Goal: Task Accomplishment & Management: Manage account settings

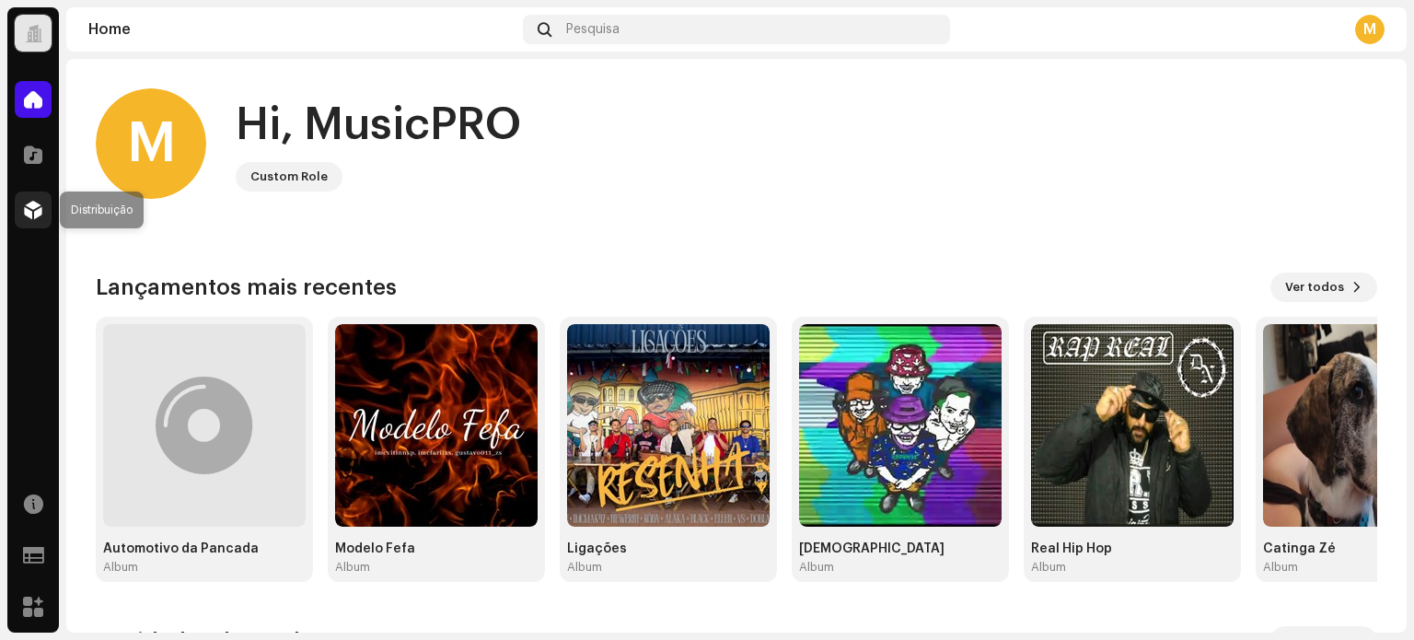
click at [36, 203] on span at bounding box center [33, 210] width 18 height 15
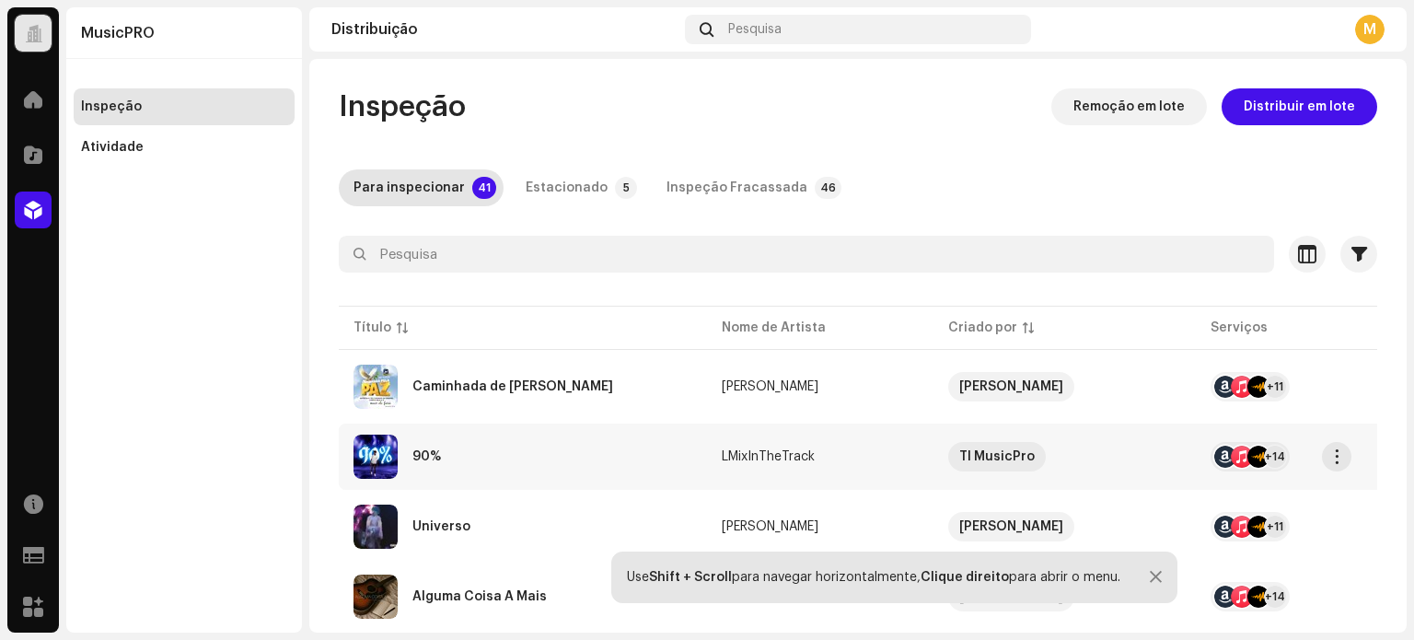
click at [527, 465] on div "90%" at bounding box center [522, 456] width 339 height 44
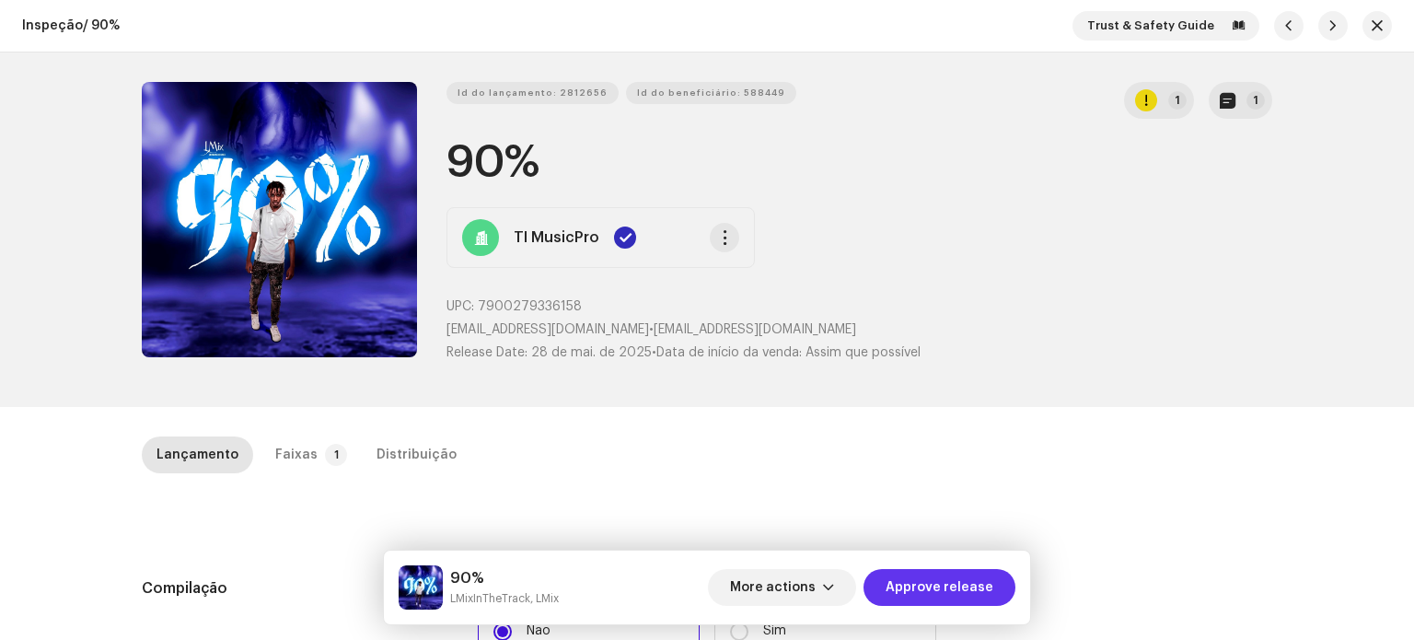
click at [946, 596] on span "Approve release" at bounding box center [940, 587] width 108 height 37
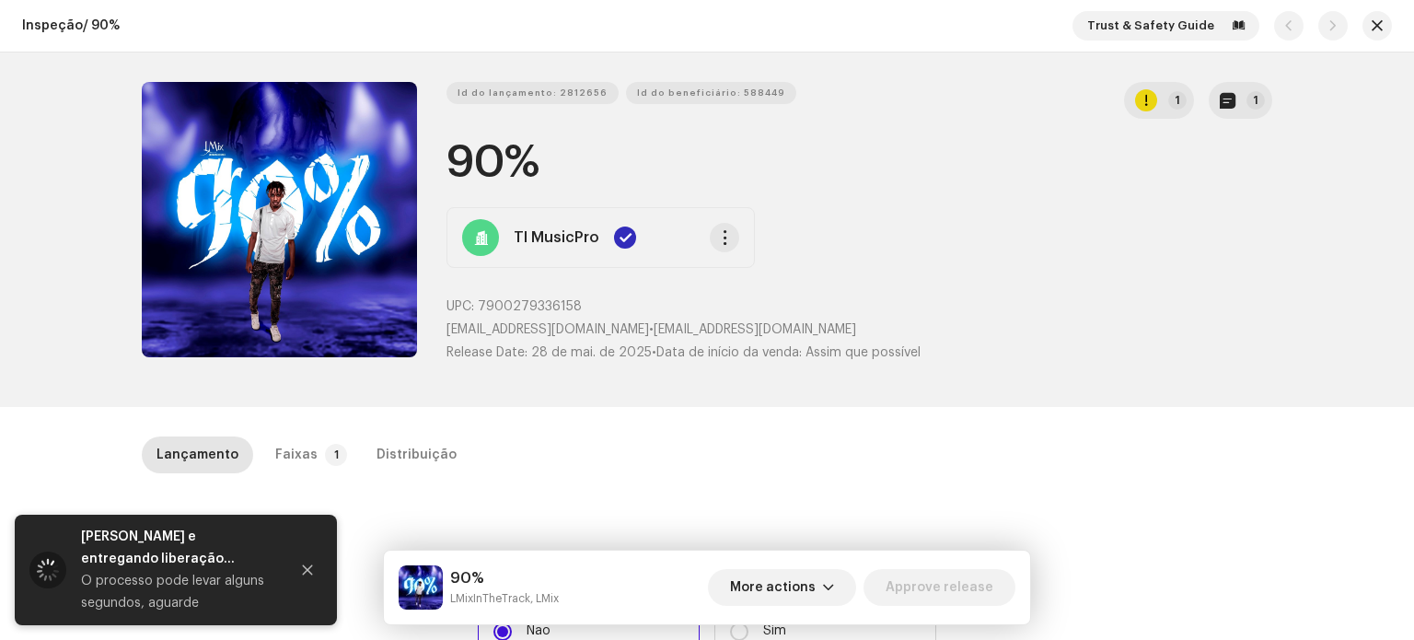
click at [1362, 8] on div "Inspeção / 90% Trust & Safety Guide" at bounding box center [707, 26] width 1414 height 52
click at [1372, 18] on span "button" at bounding box center [1377, 25] width 11 height 15
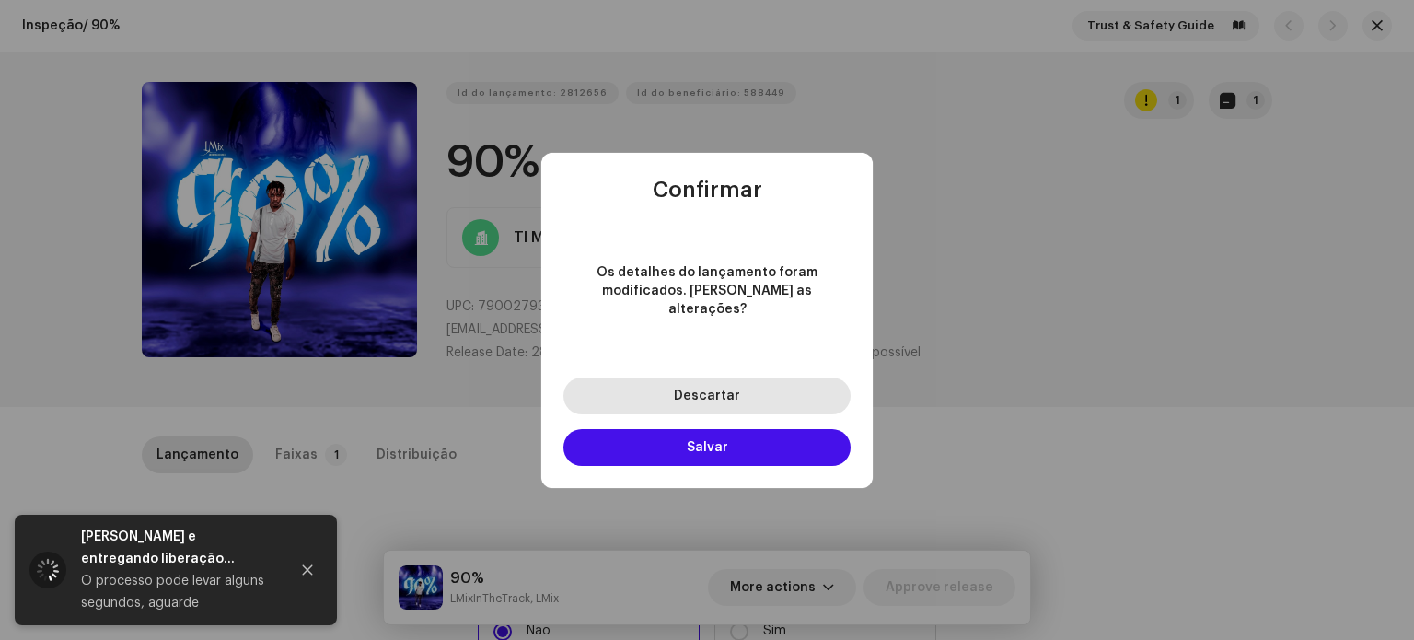
click at [747, 385] on button "Descartar" at bounding box center [706, 395] width 287 height 37
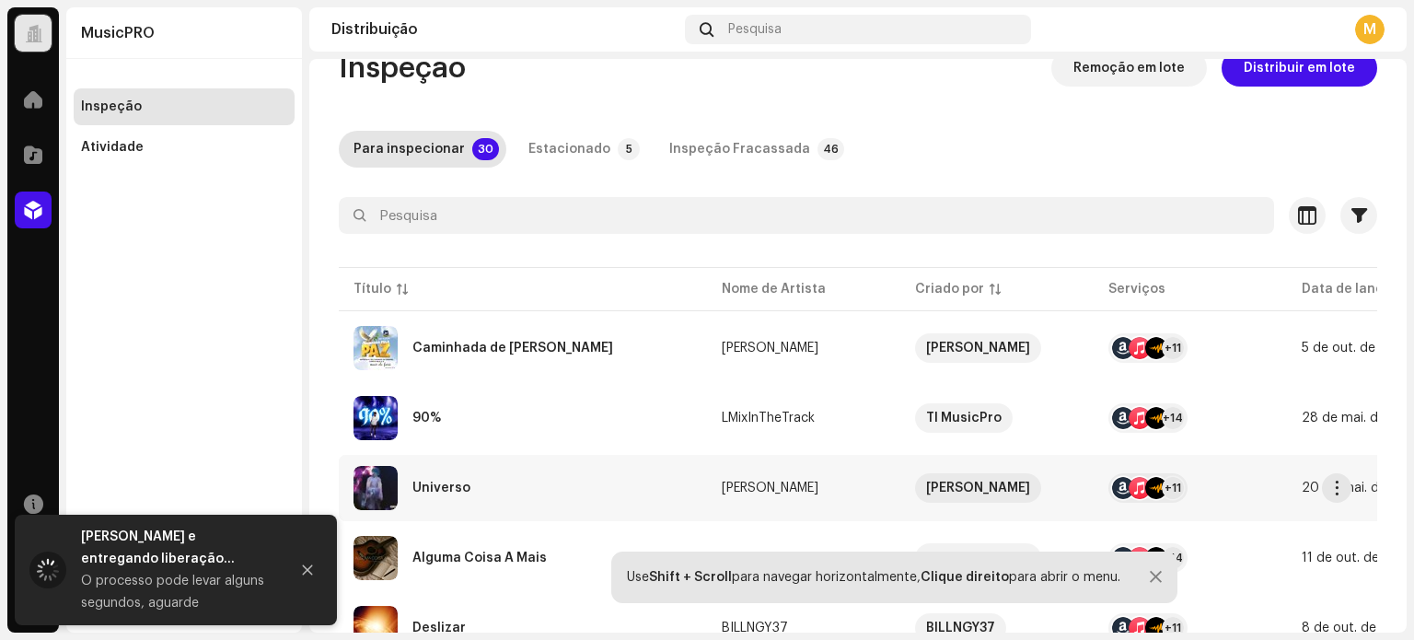
scroll to position [92, 0]
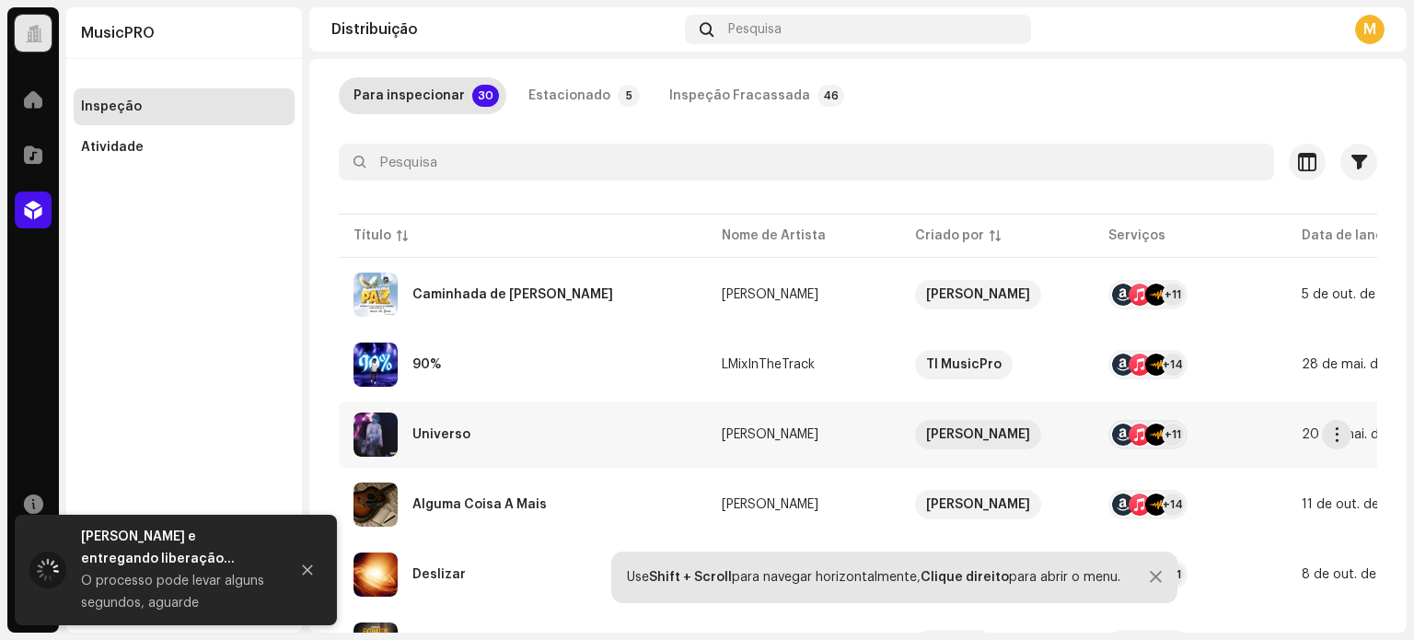
click at [531, 439] on div "Universo" at bounding box center [522, 434] width 339 height 44
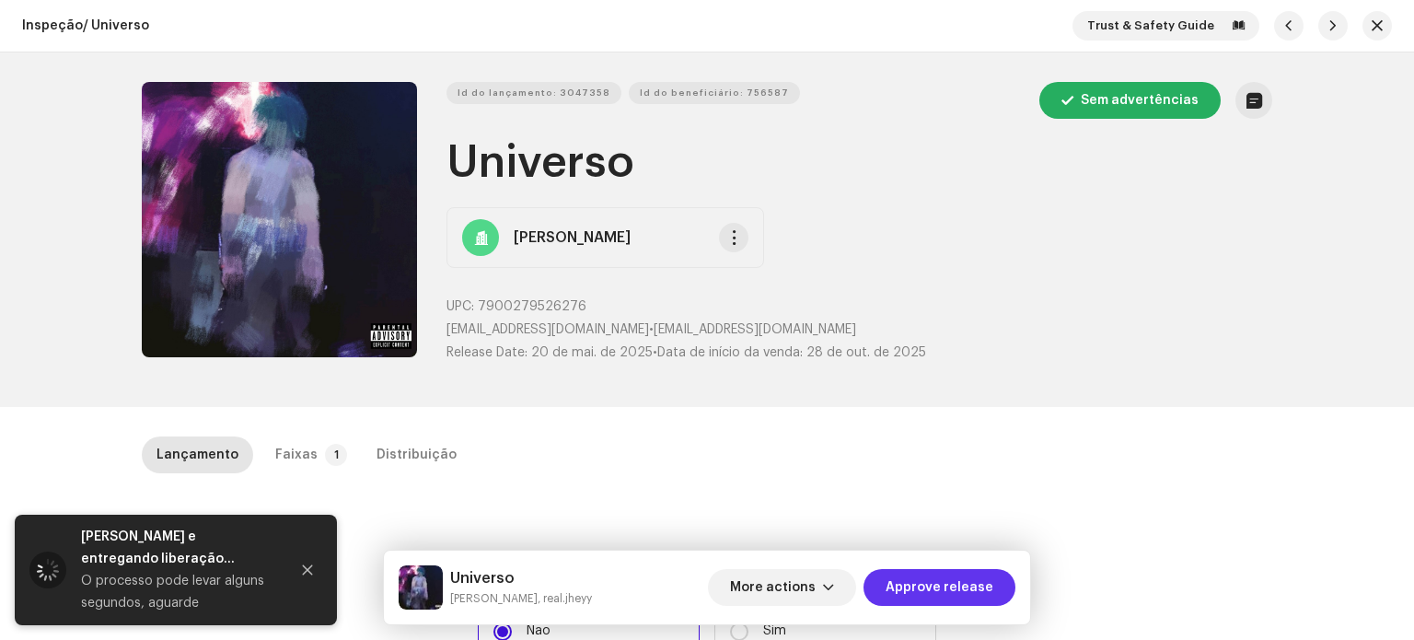
click at [965, 599] on span "Approve release" at bounding box center [940, 587] width 108 height 37
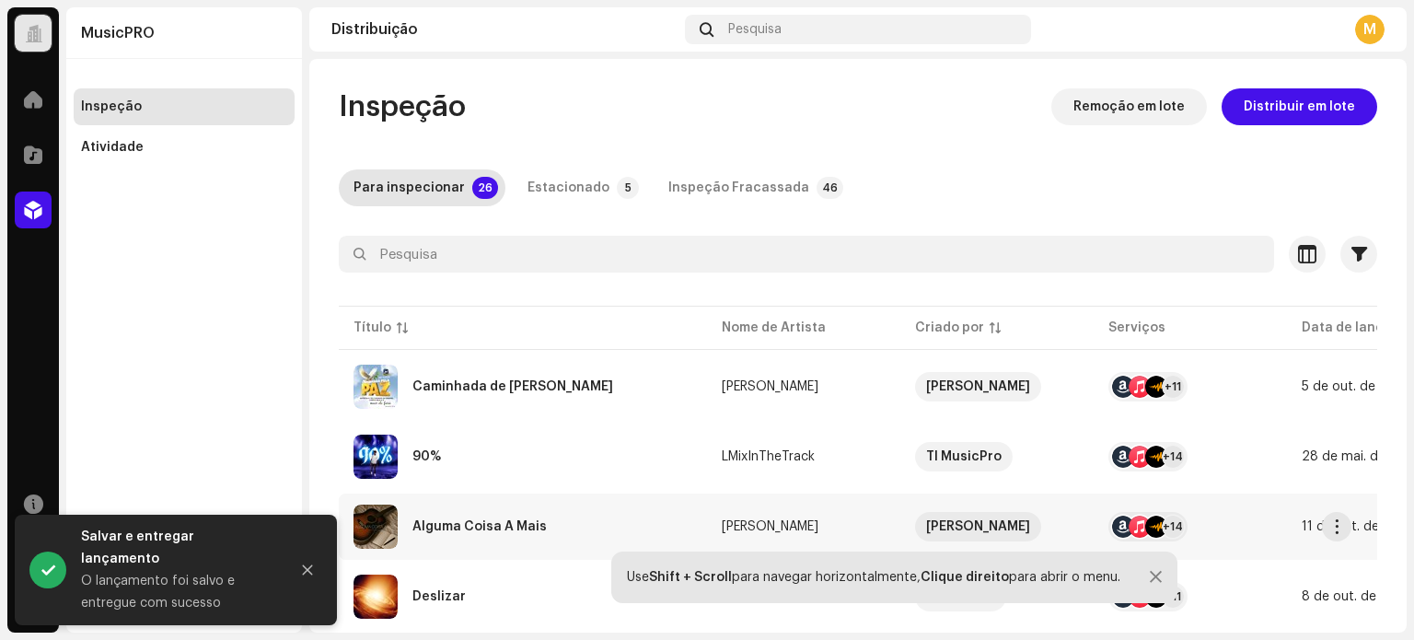
click at [573, 525] on div "Alguma Coisa A Mais" at bounding box center [522, 526] width 339 height 44
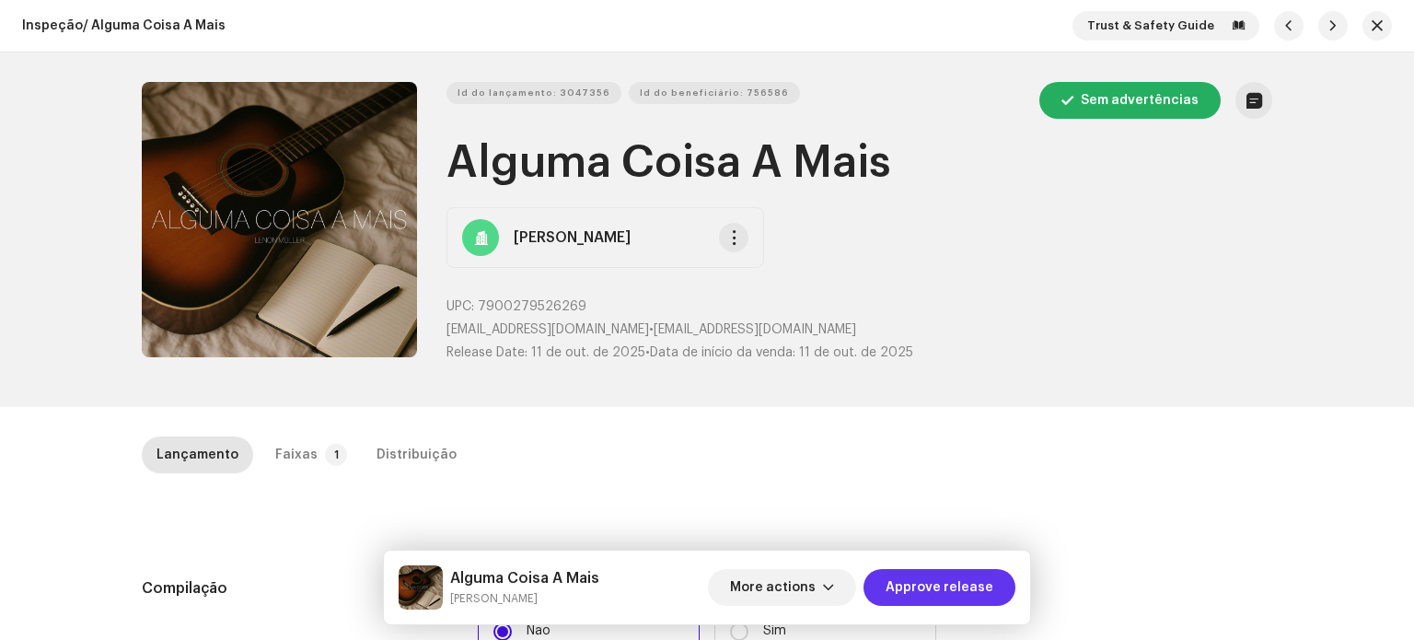
click at [954, 588] on span "Approve release" at bounding box center [940, 587] width 108 height 37
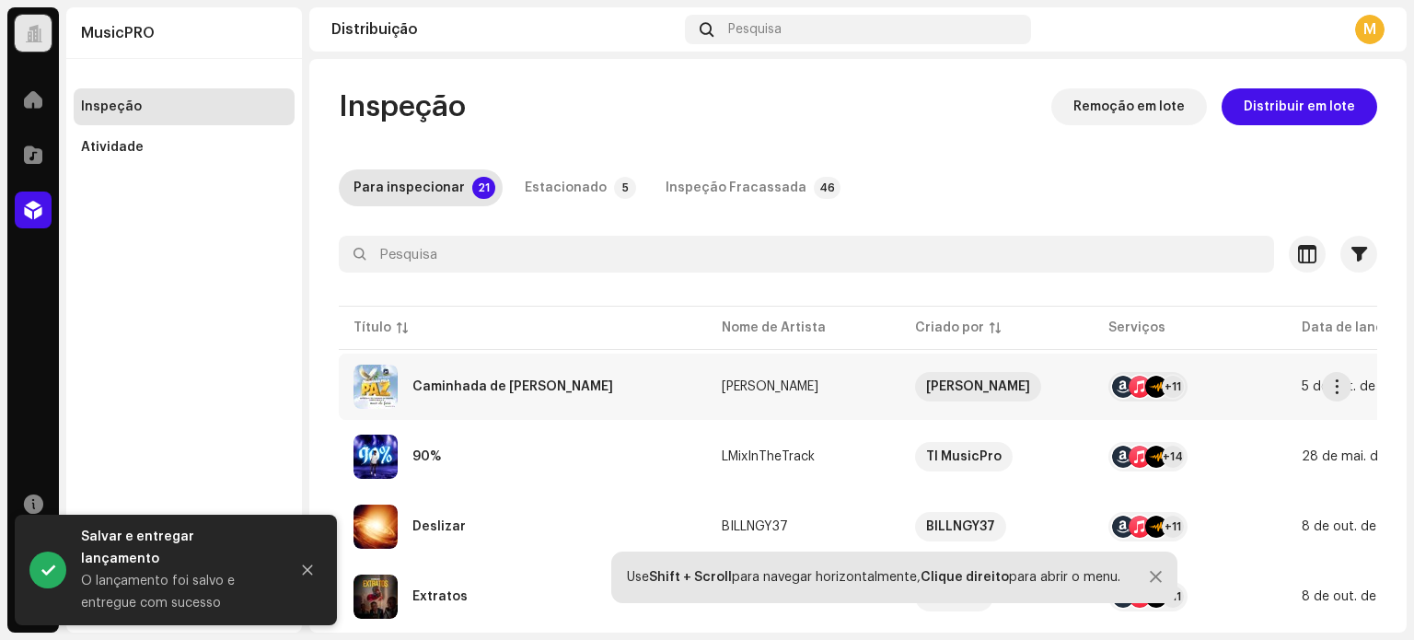
scroll to position [368, 0]
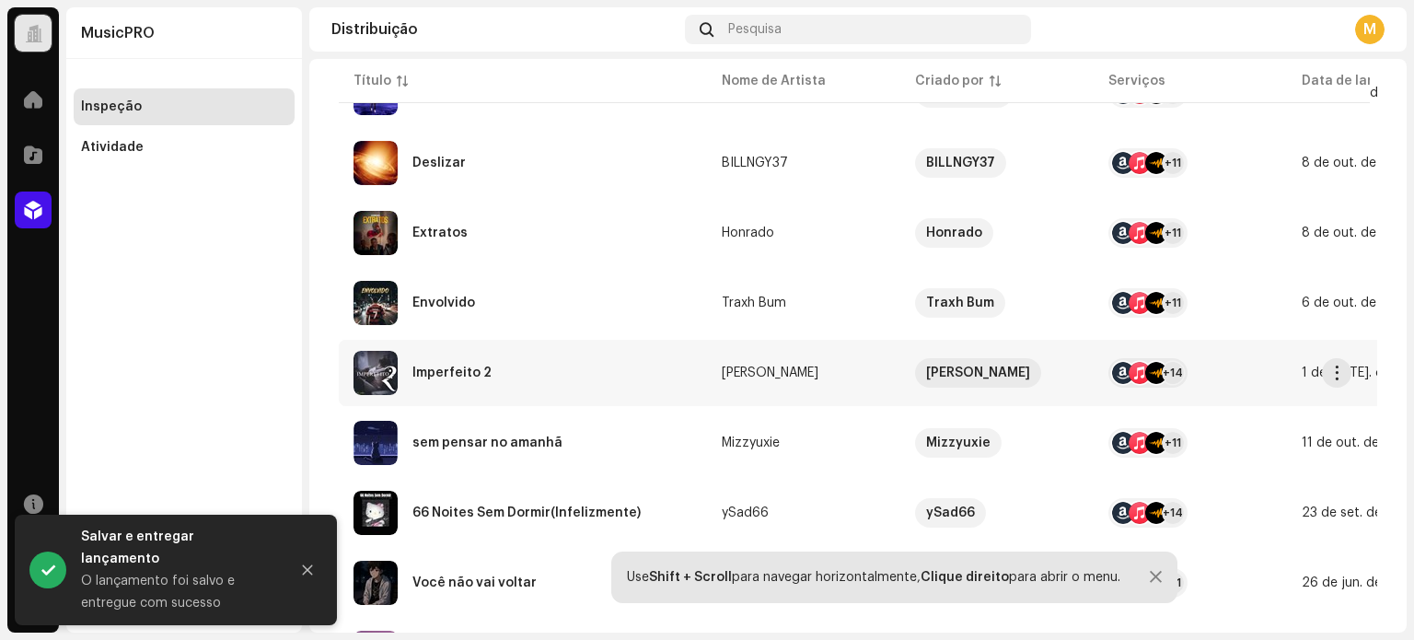
click at [543, 376] on div "Imperfeito 2" at bounding box center [522, 373] width 339 height 44
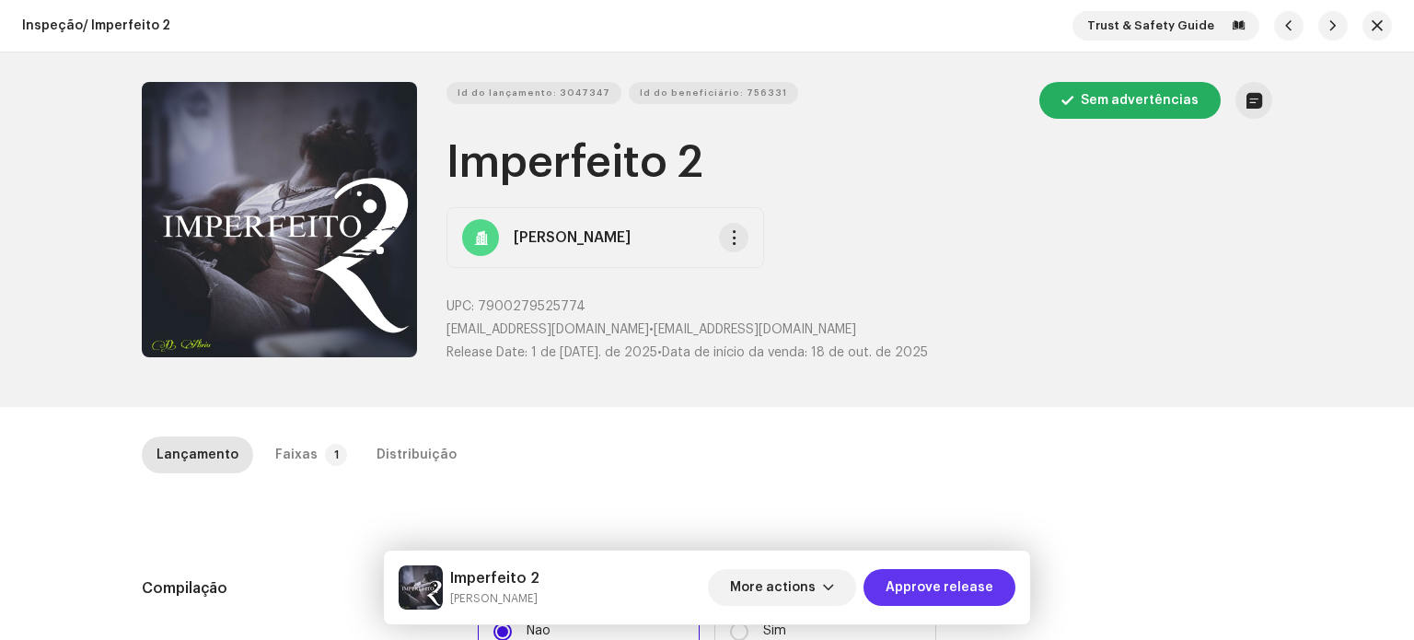
click at [946, 589] on span "Approve release" at bounding box center [940, 587] width 108 height 37
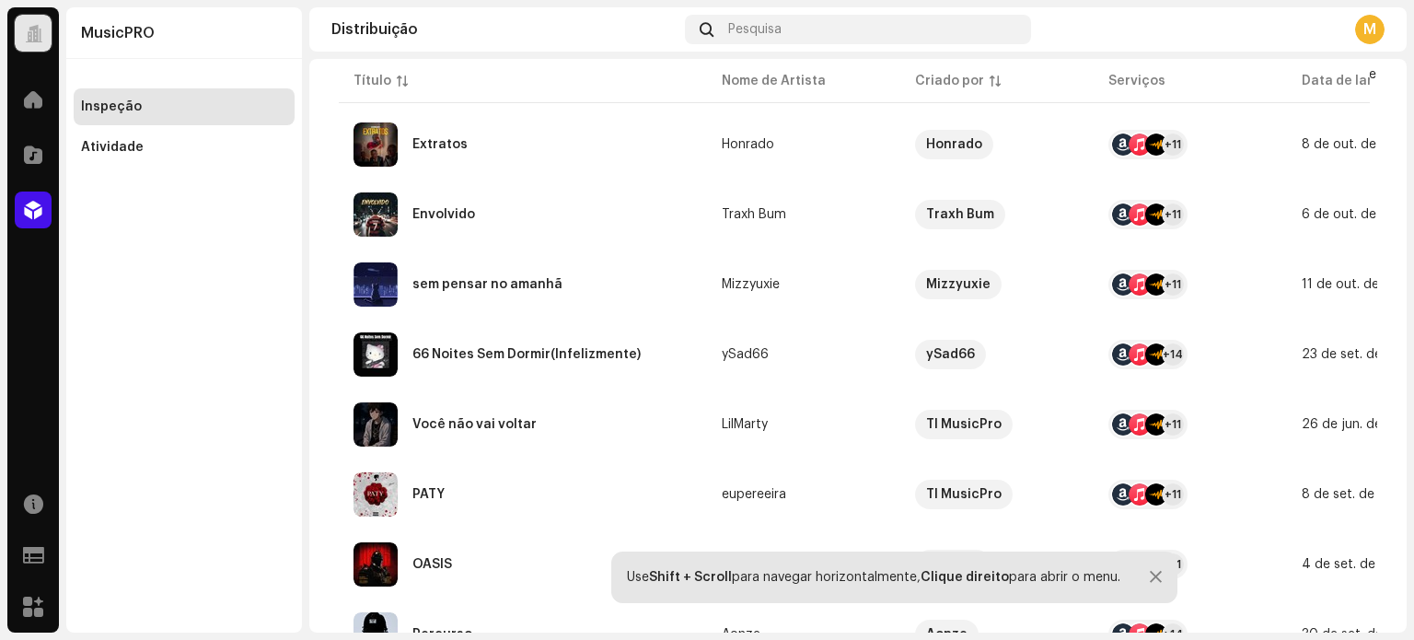
scroll to position [460, 0]
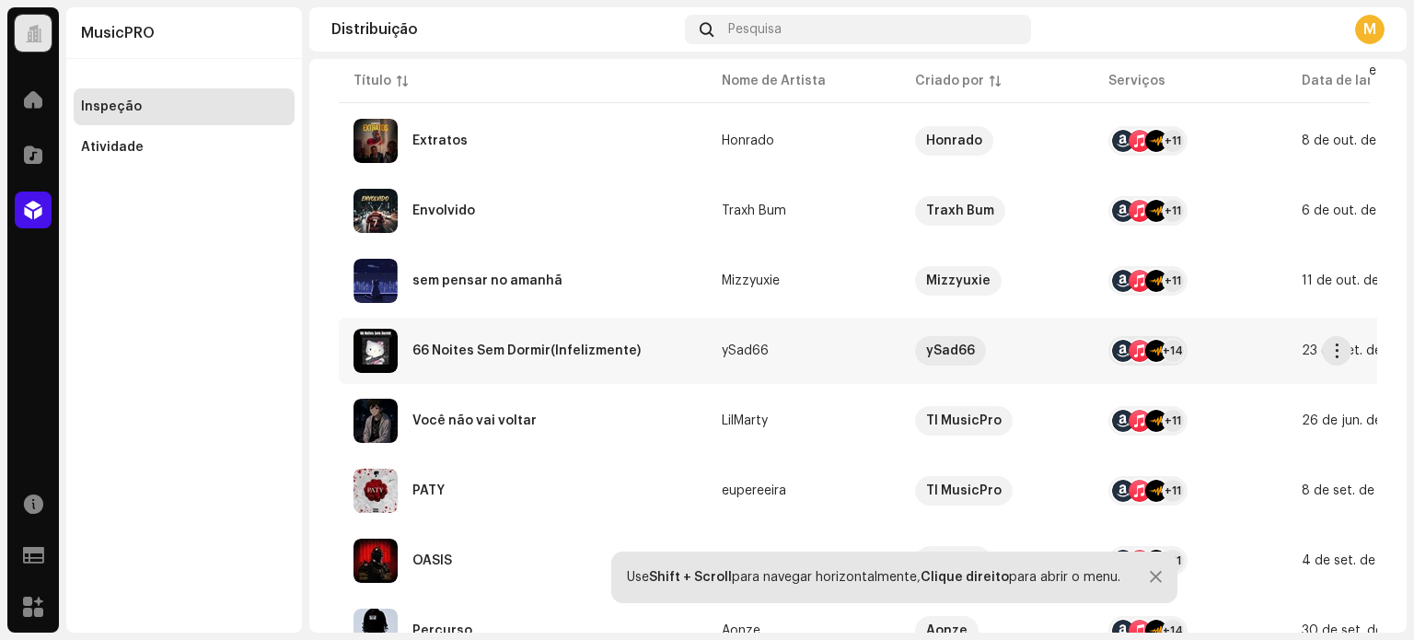
click at [691, 342] on div "66 Noites Sem Dormir(Infelizmente)" at bounding box center [522, 351] width 339 height 44
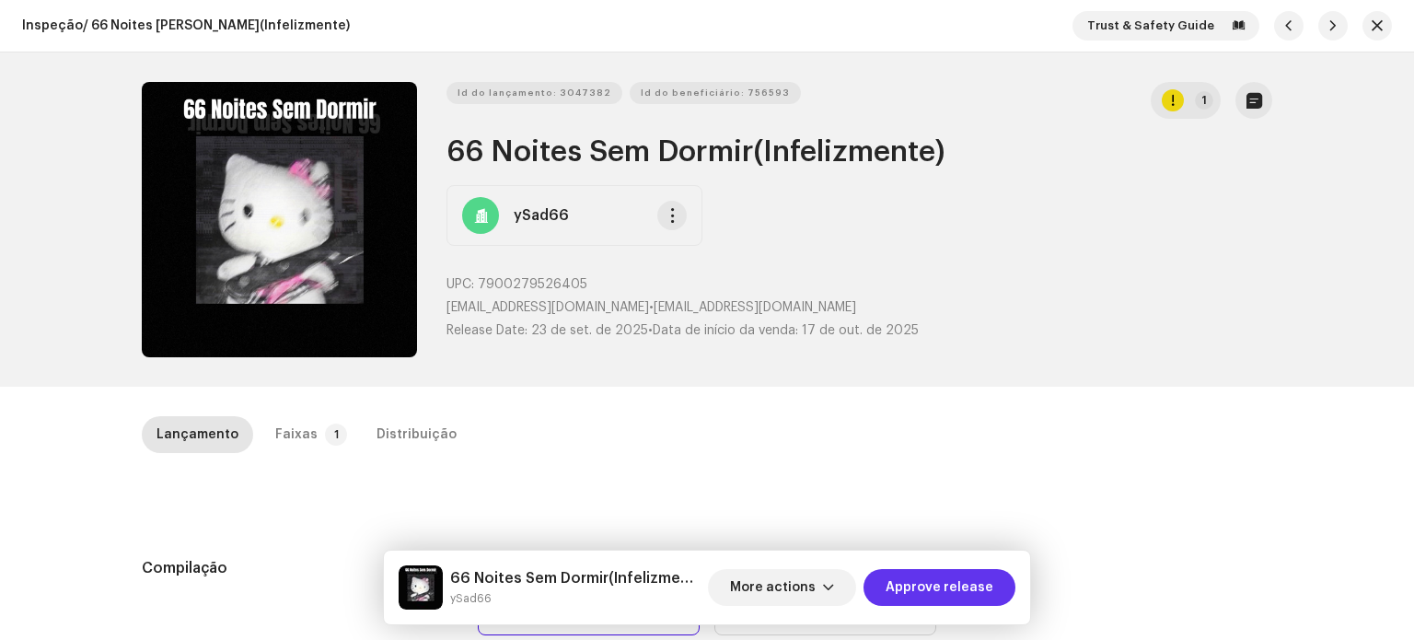
click at [927, 583] on span "Approve release" at bounding box center [940, 587] width 108 height 37
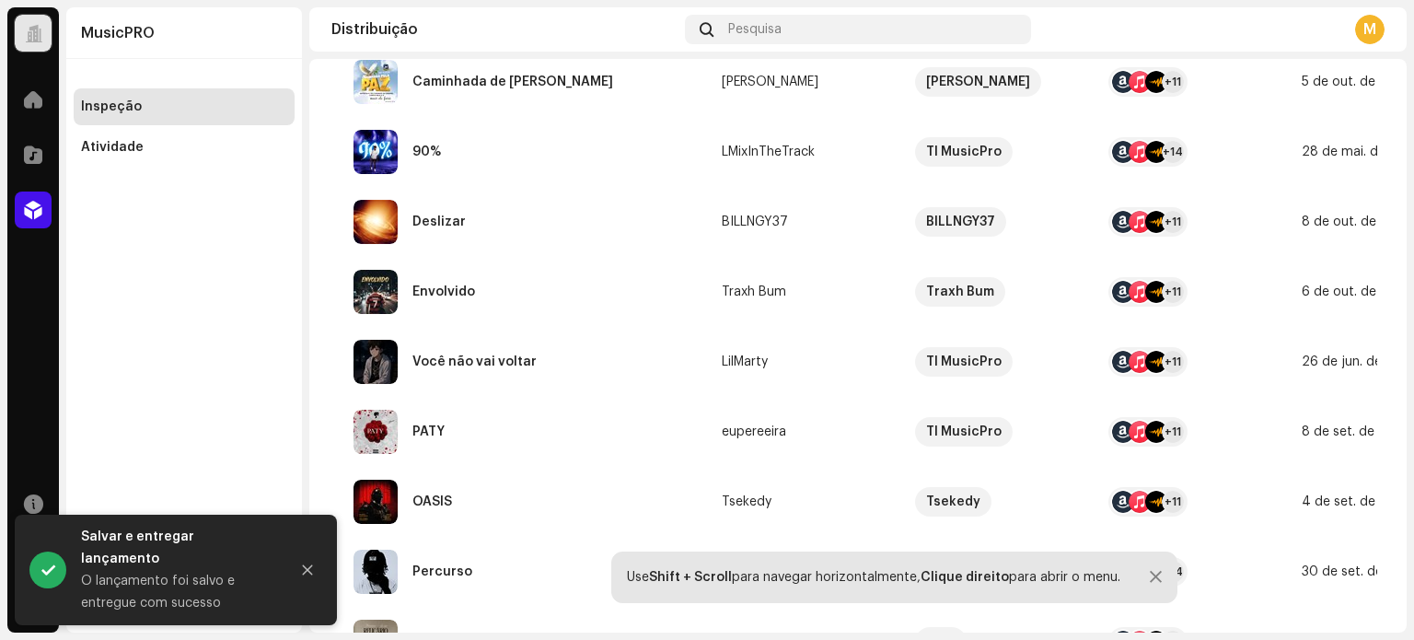
scroll to position [828, 0]
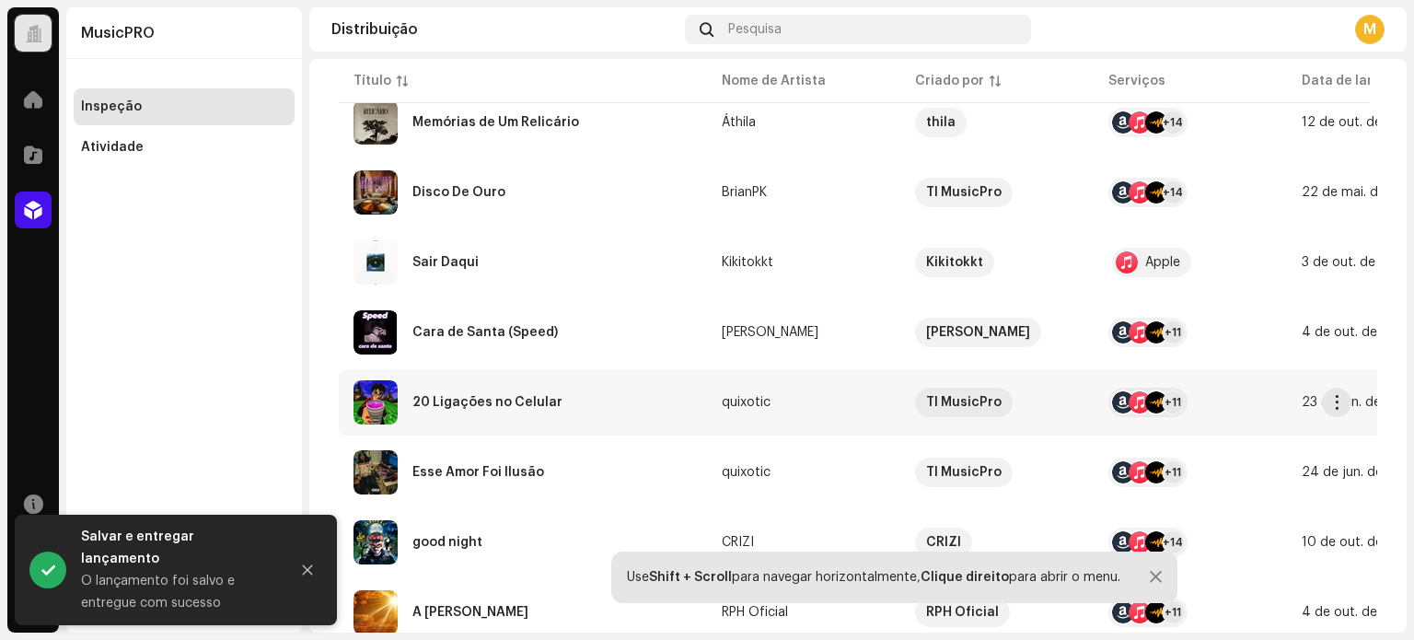
click at [609, 404] on div "20 Ligações no Celular" at bounding box center [522, 402] width 339 height 44
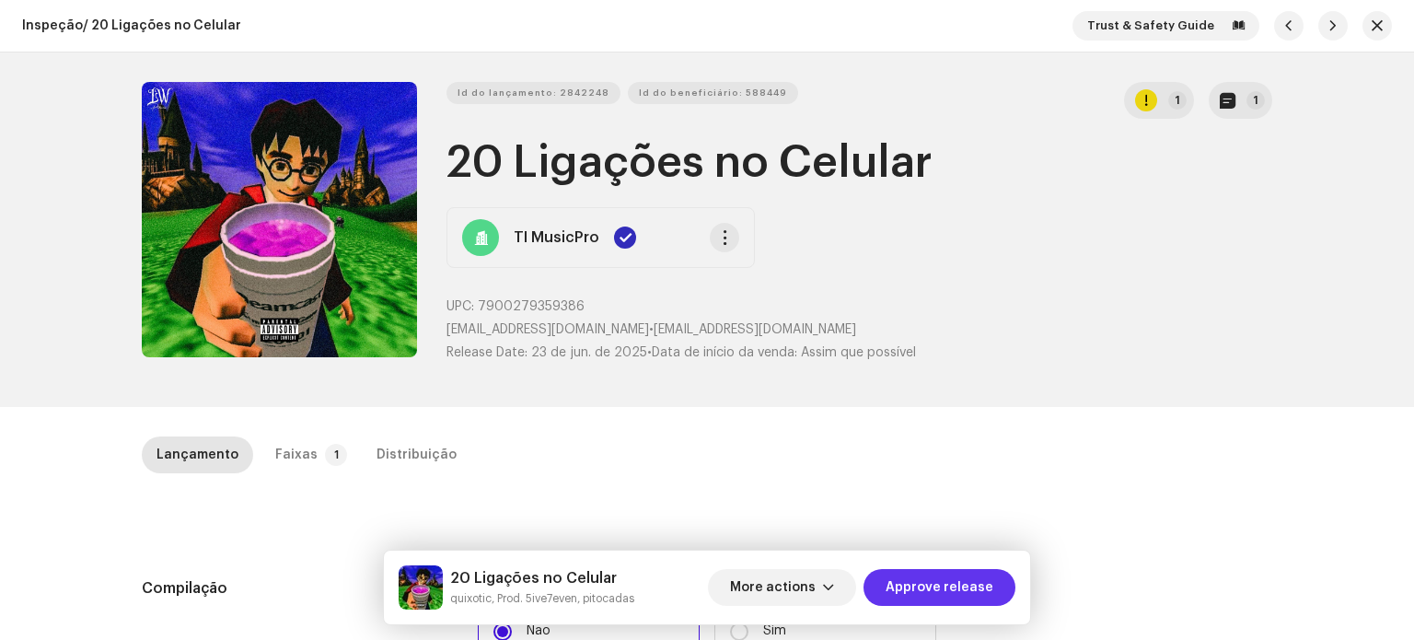
click at [944, 585] on span "Approve release" at bounding box center [940, 587] width 108 height 37
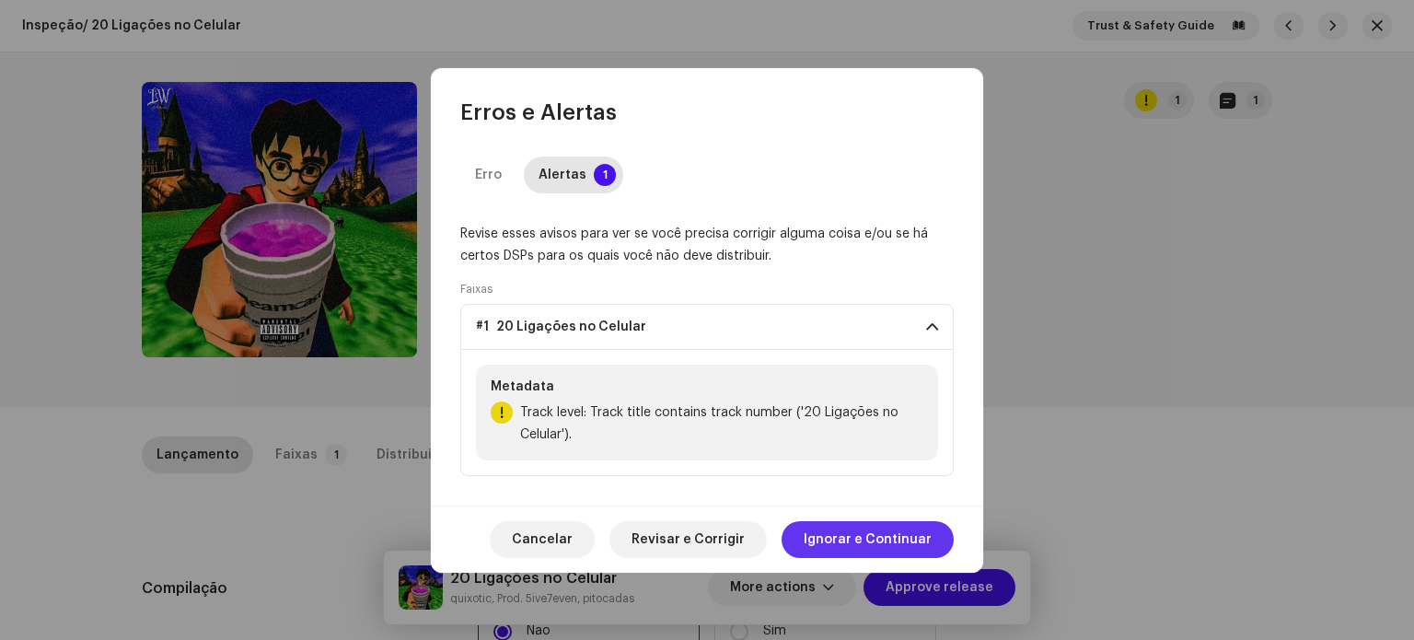
click at [847, 542] on span "Ignorar e Continuar" at bounding box center [868, 539] width 128 height 37
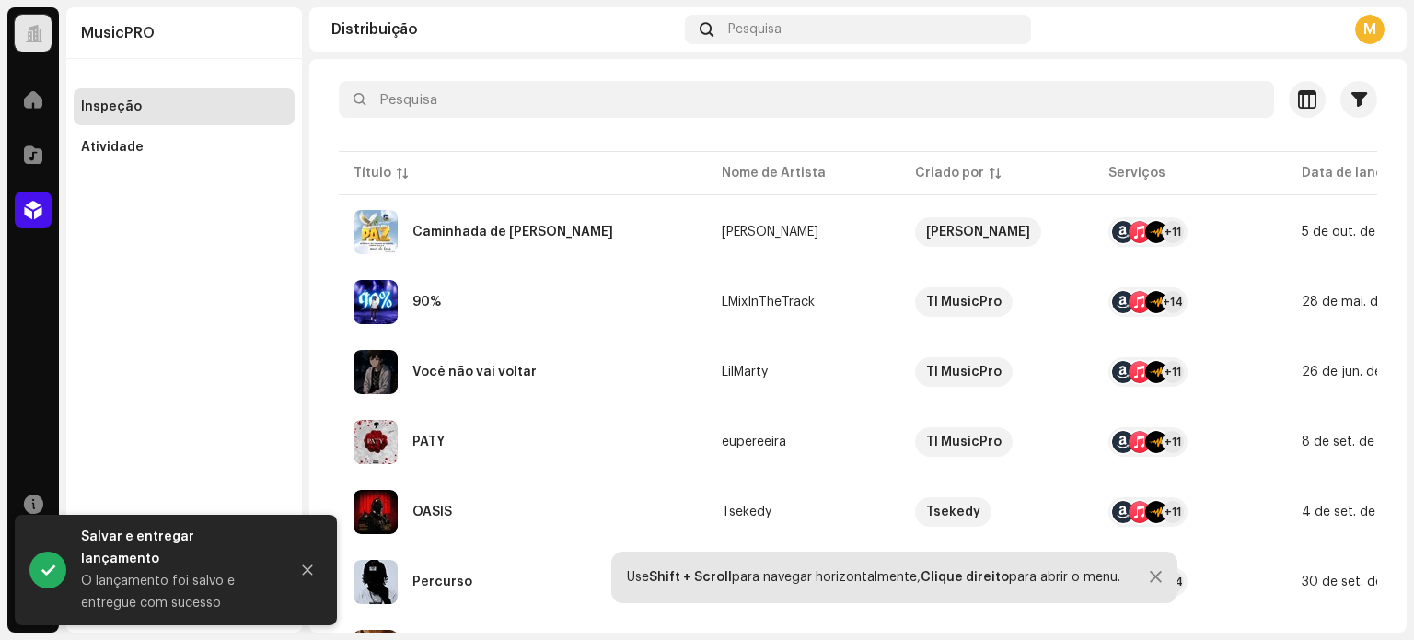
scroll to position [611, 0]
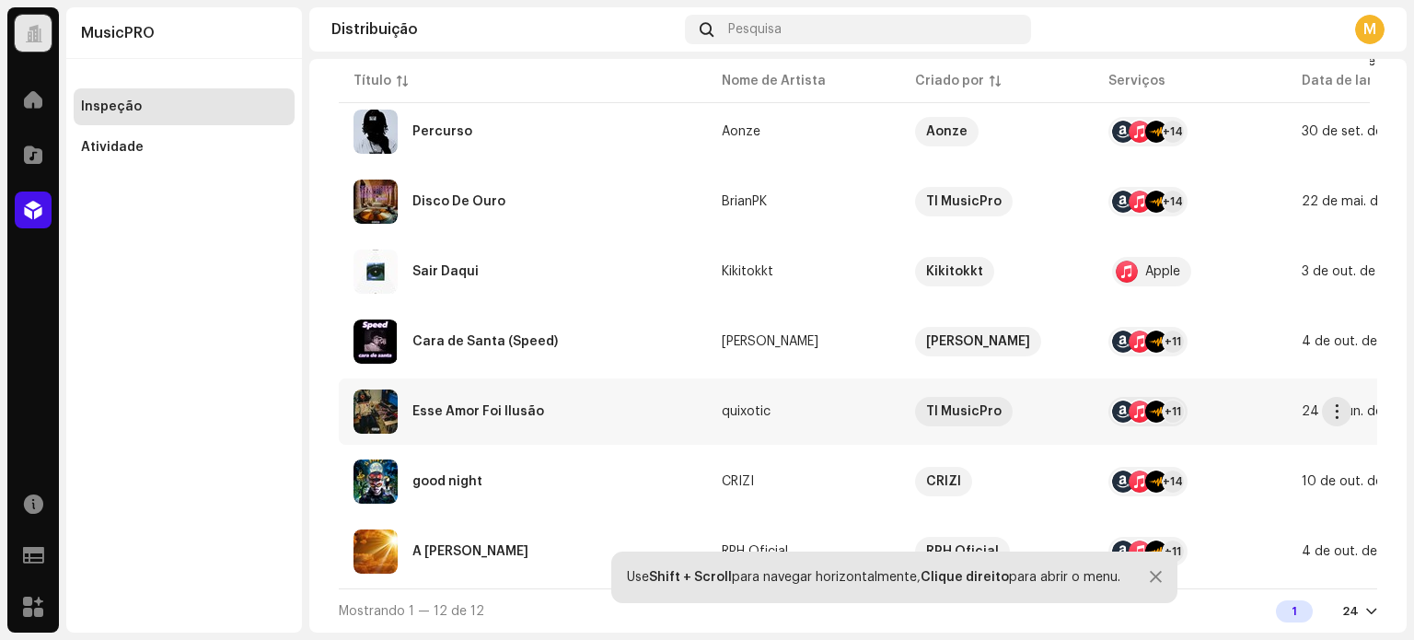
click at [595, 401] on div "Esse Amor Foi Ilusão" at bounding box center [522, 411] width 339 height 44
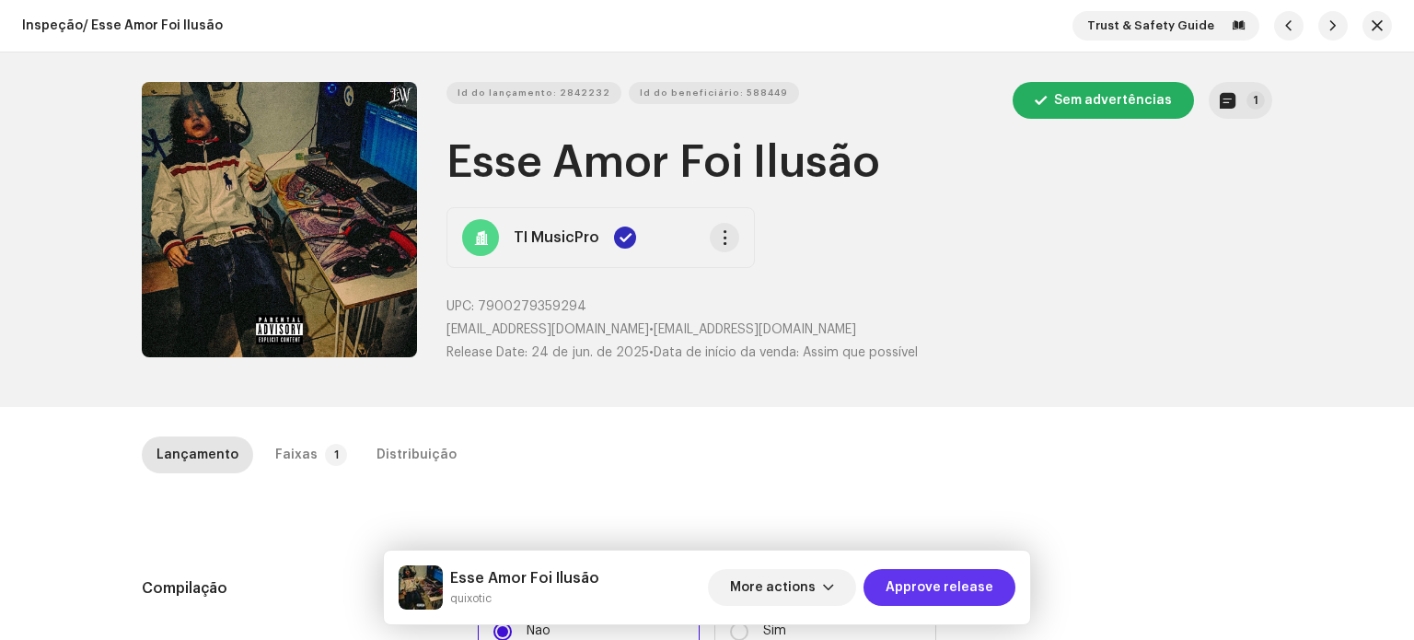
click at [924, 591] on span "Approve release" at bounding box center [940, 587] width 108 height 37
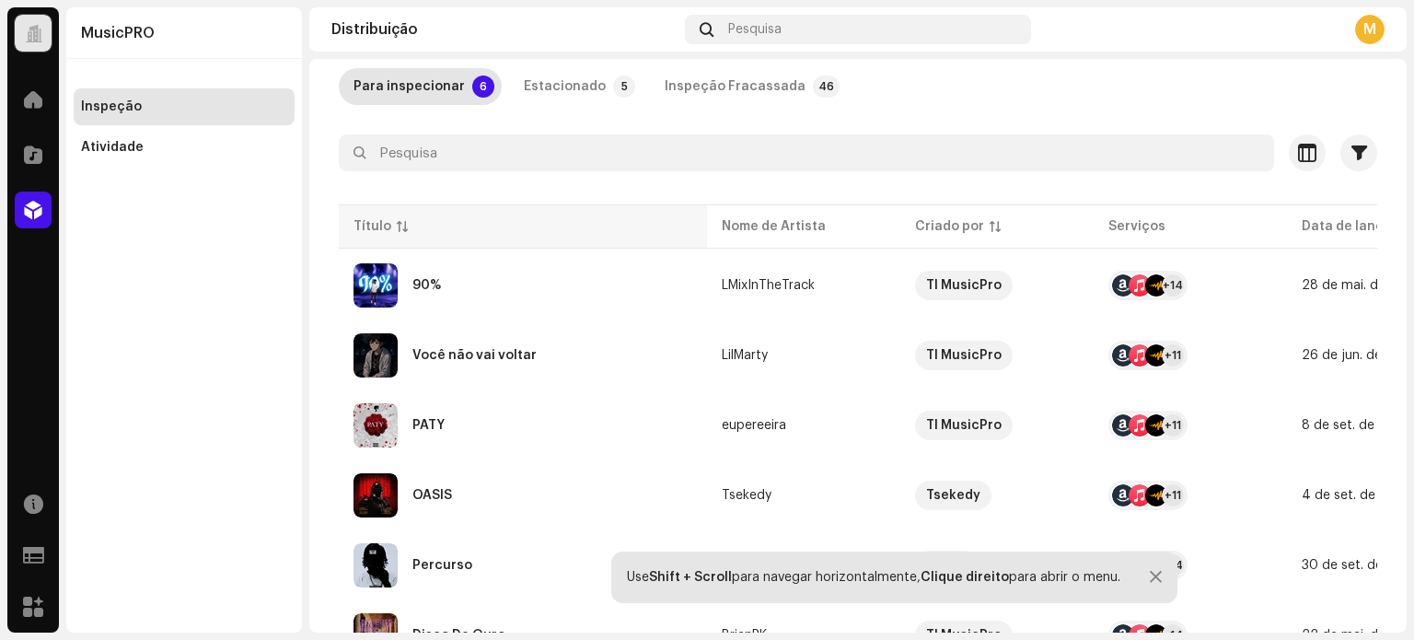
scroll to position [191, 0]
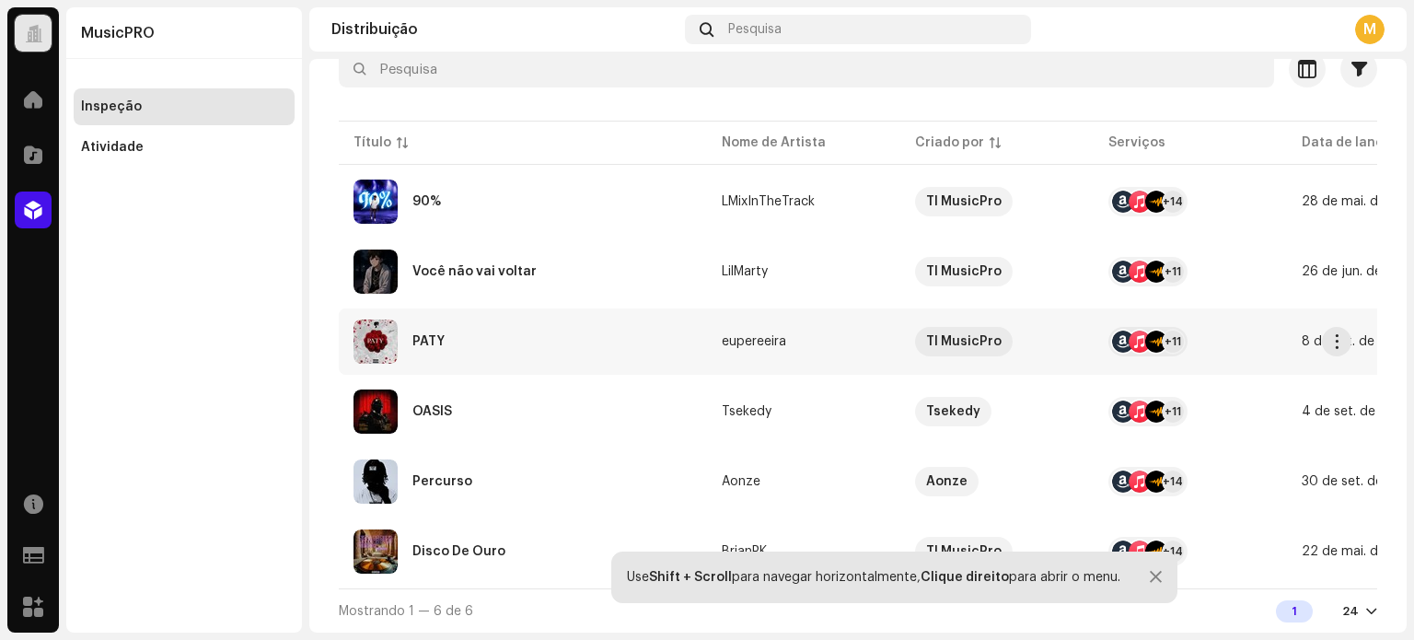
click at [527, 341] on div "PATY" at bounding box center [522, 341] width 339 height 44
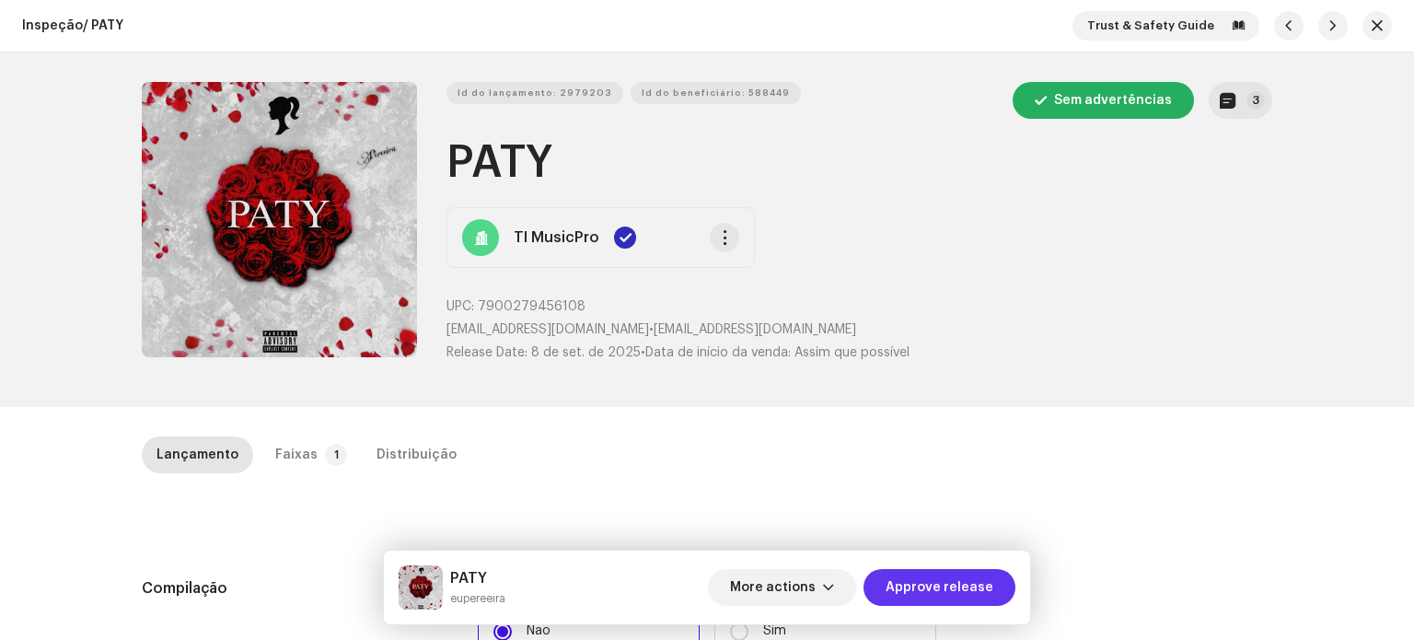
click at [956, 592] on span "Approve release" at bounding box center [940, 587] width 108 height 37
